Goal: Transaction & Acquisition: Purchase product/service

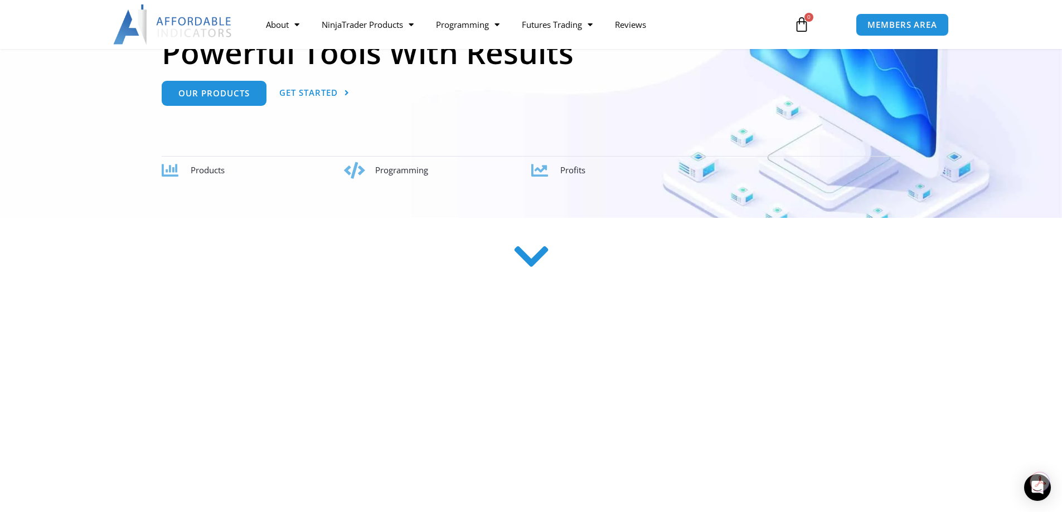
scroll to position [223, 0]
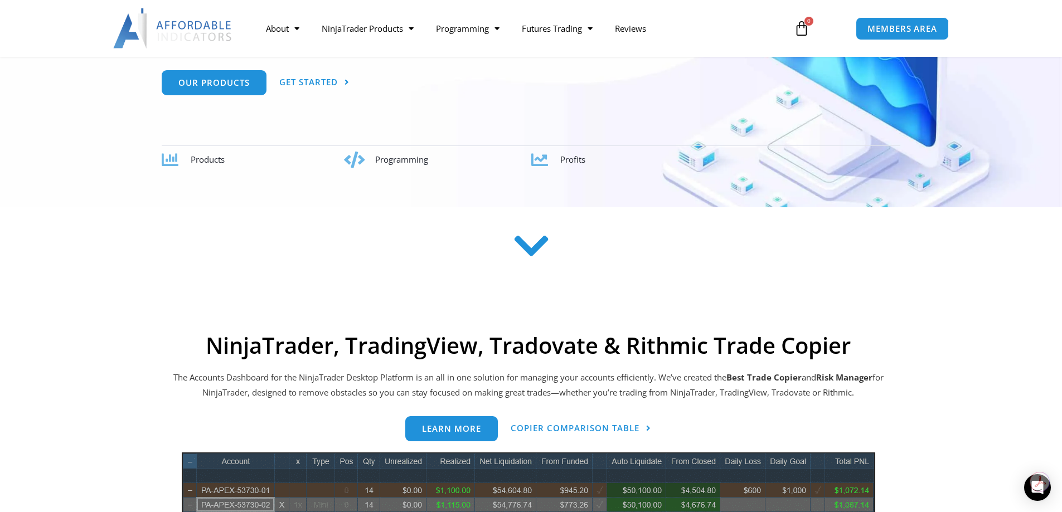
click at [528, 254] on icon at bounding box center [531, 246] width 40 height 40
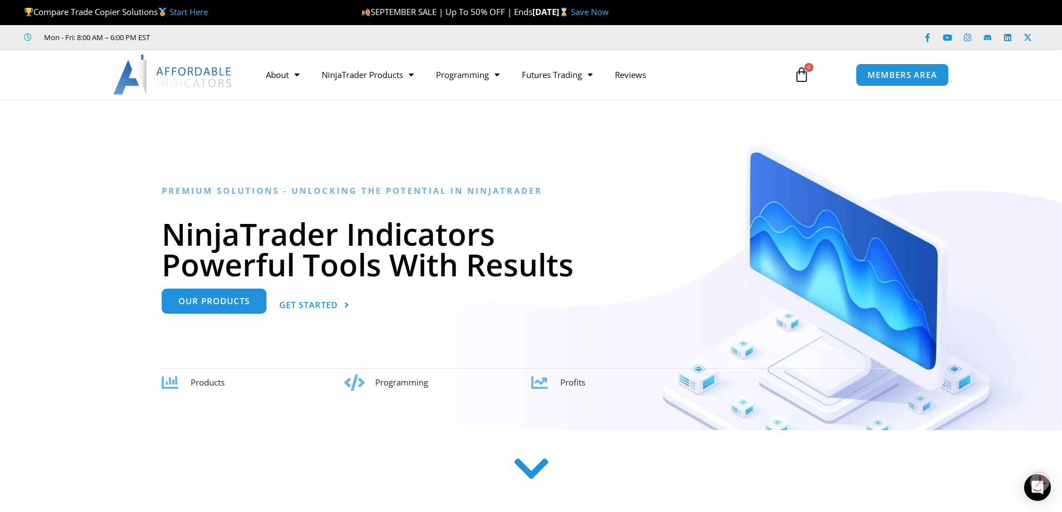
click at [238, 305] on span "Our Products" at bounding box center [213, 301] width 71 height 8
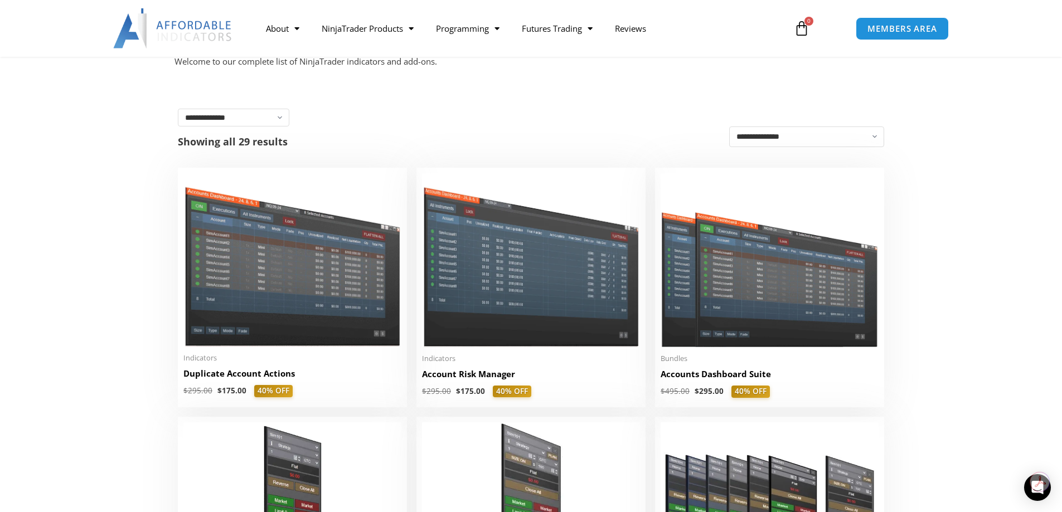
scroll to position [167, 0]
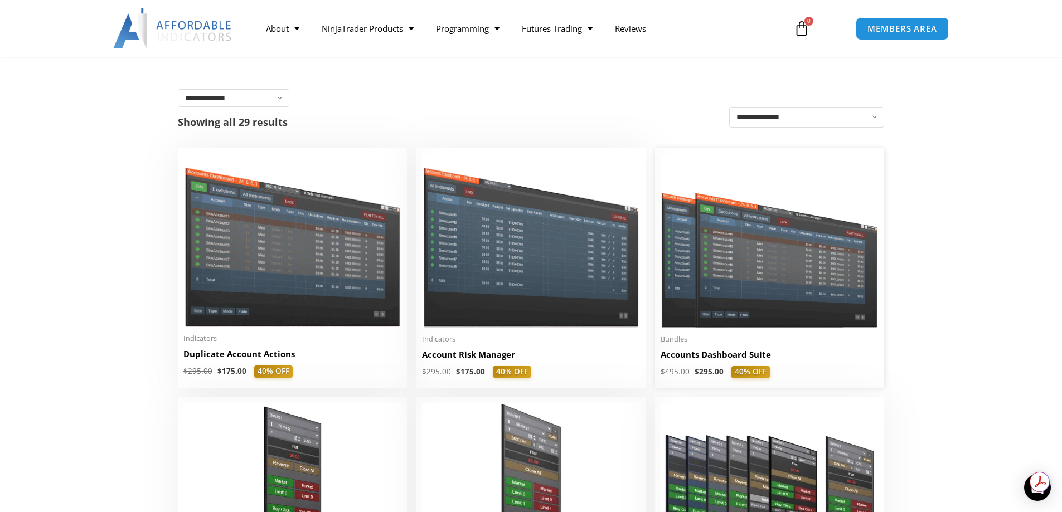
click at [777, 291] on img at bounding box center [769, 241] width 218 height 174
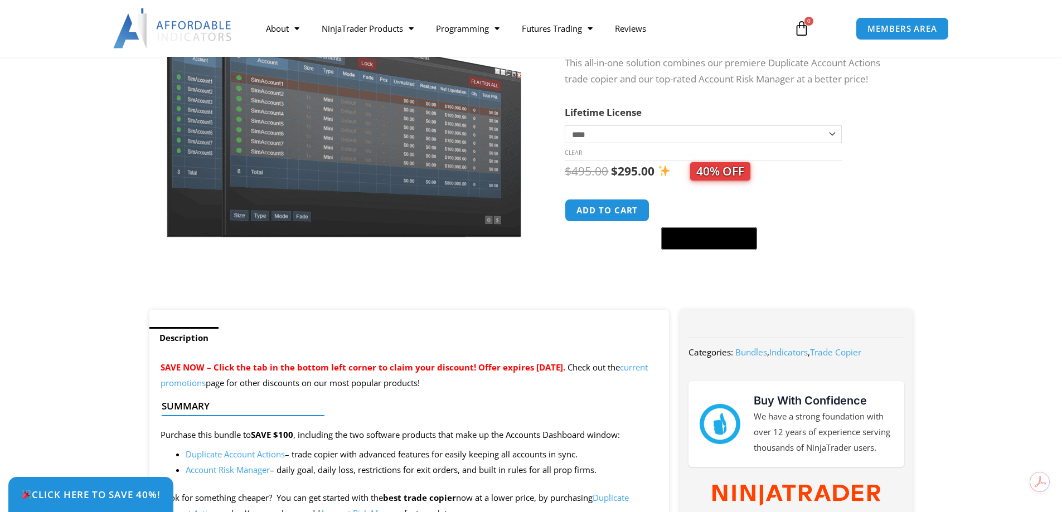
scroll to position [111, 0]
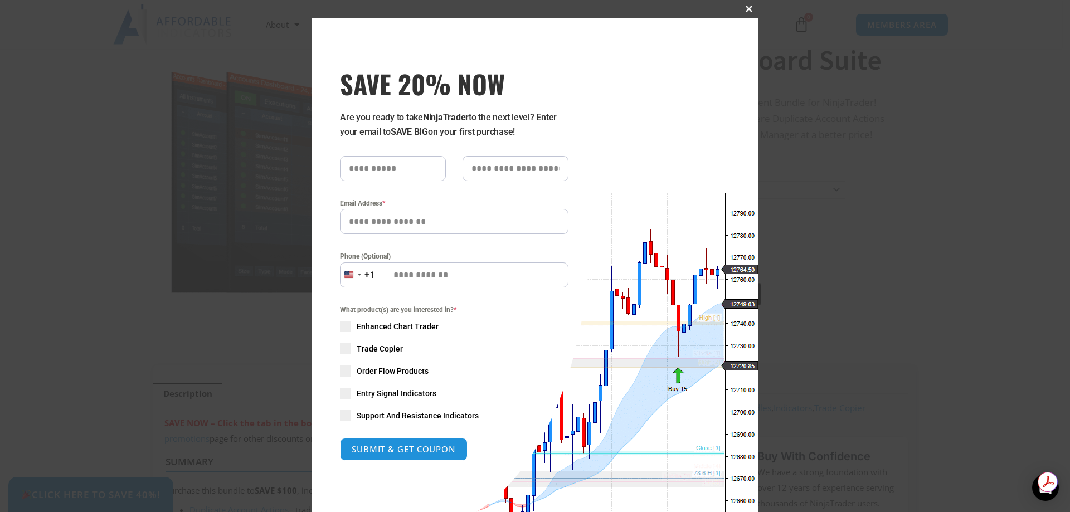
click at [742, 9] on span "SAVE 20% NOW popup" at bounding box center [749, 9] width 18 height 7
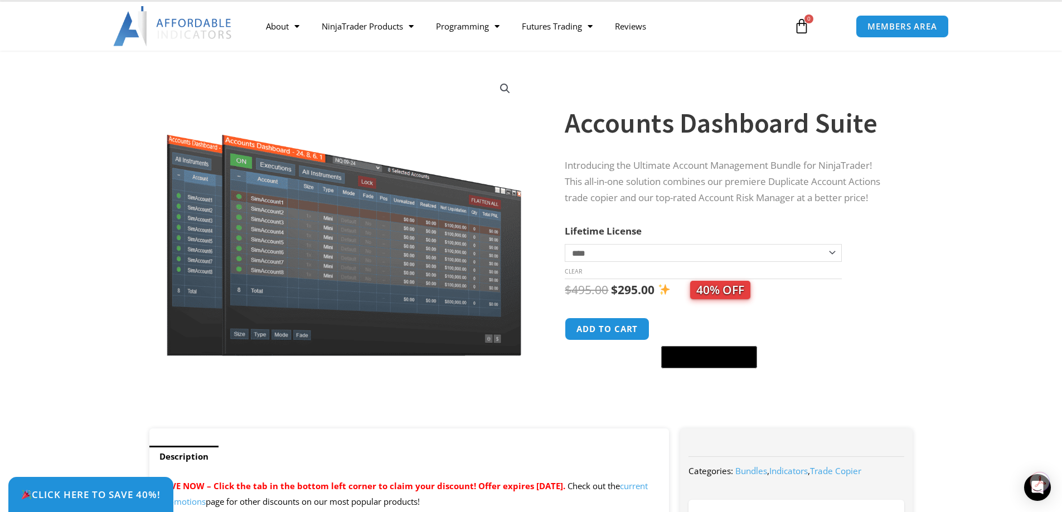
scroll to position [0, 0]
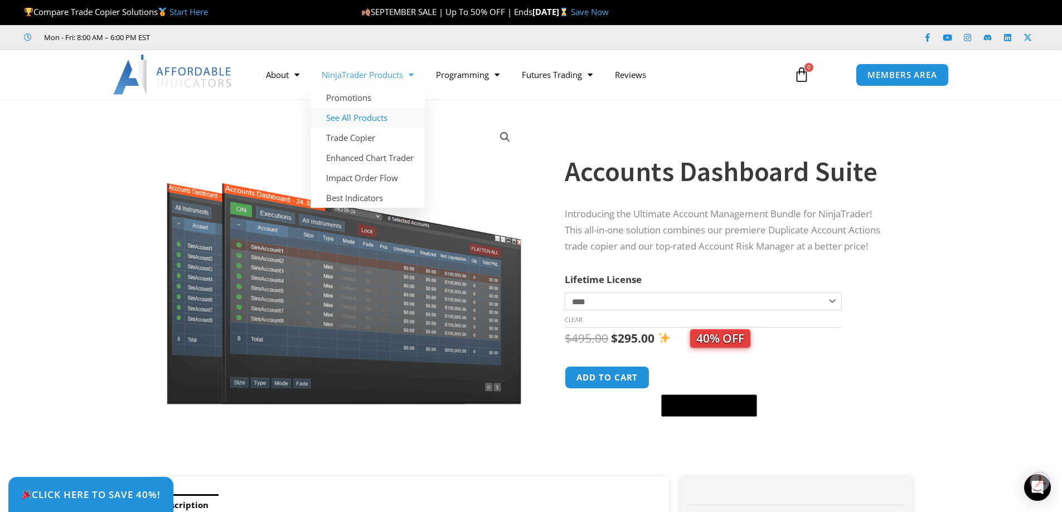
click at [357, 115] on link "See All Products" at bounding box center [367, 118] width 114 height 20
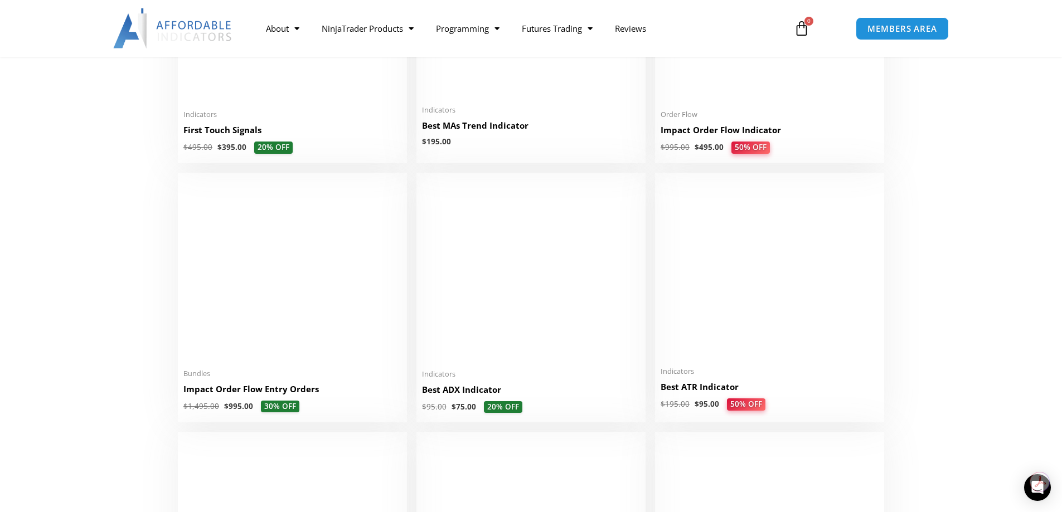
scroll to position [1727, 0]
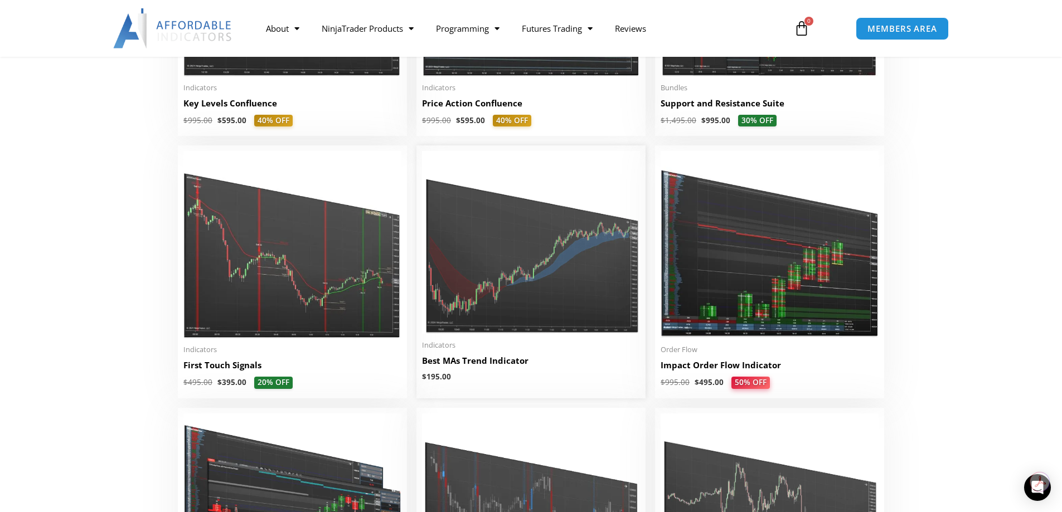
click at [517, 266] on img at bounding box center [531, 242] width 218 height 183
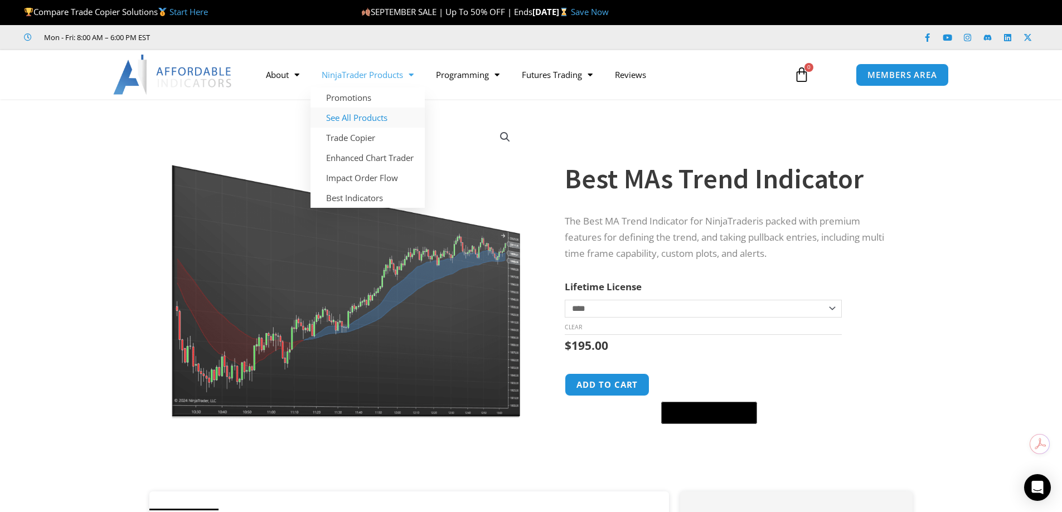
click at [349, 119] on link "See All Products" at bounding box center [367, 118] width 114 height 20
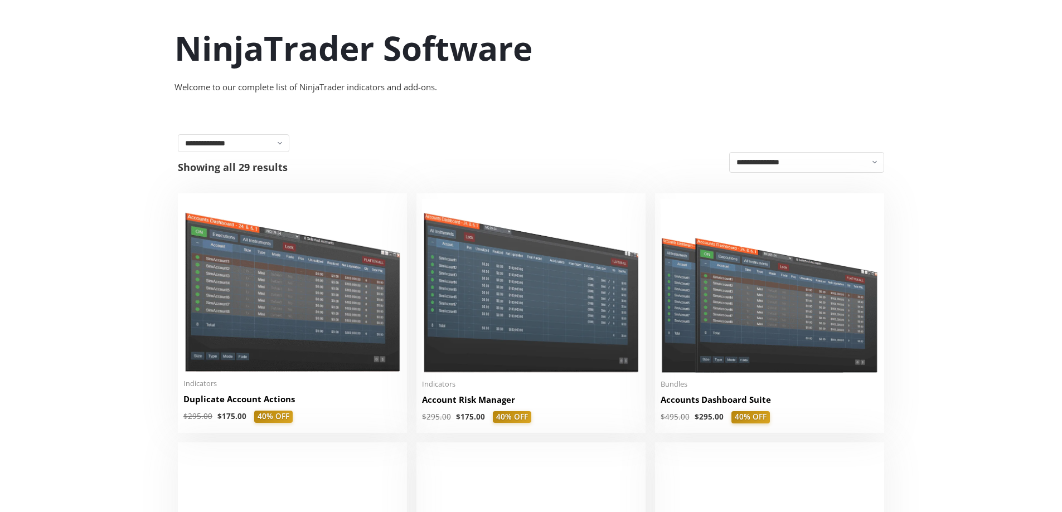
scroll to position [167, 0]
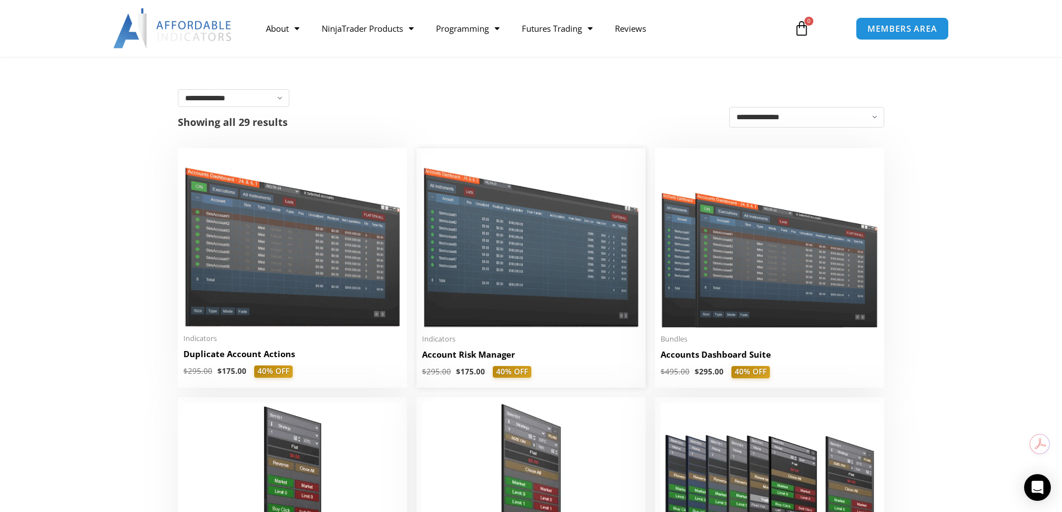
click at [532, 263] on img at bounding box center [531, 240] width 218 height 173
